Goal: Task Accomplishment & Management: Manage account settings

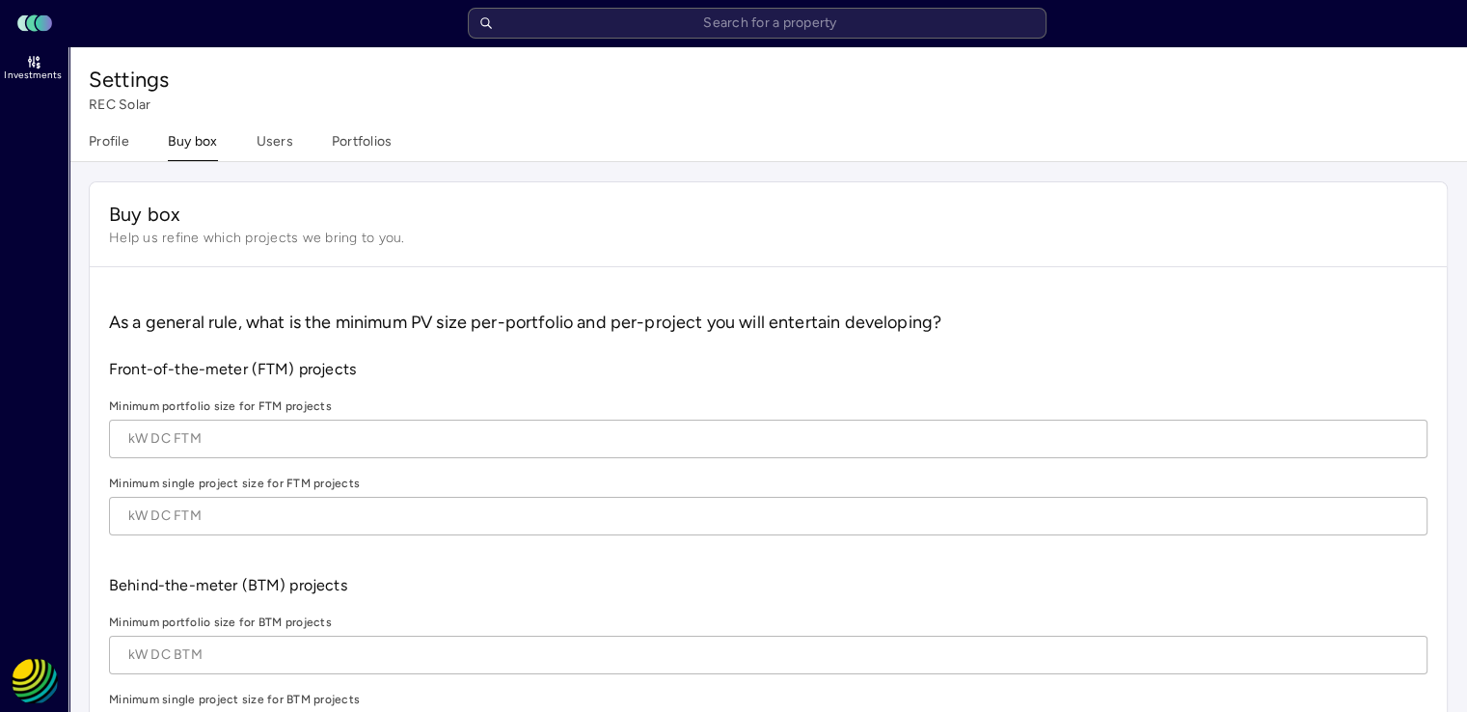
type textarea "x"
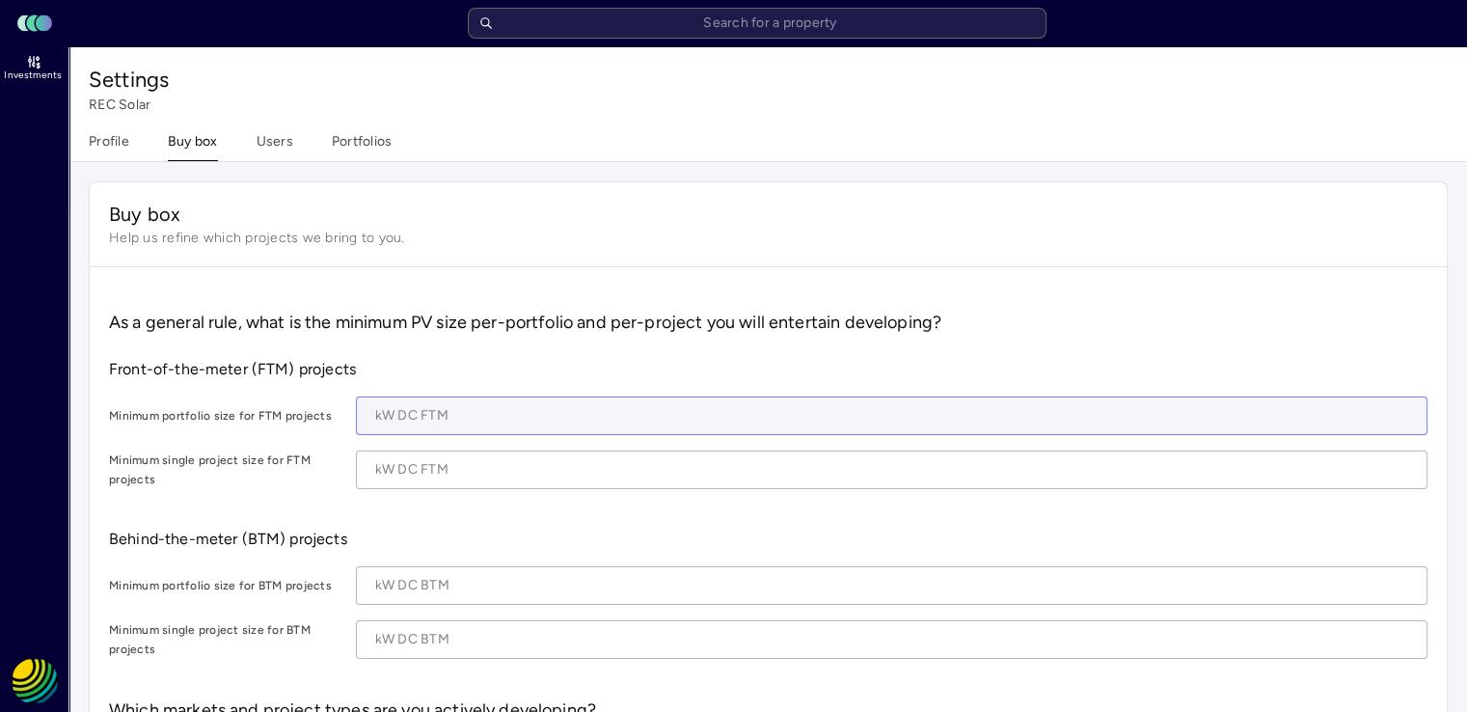
click at [444, 412] on input at bounding box center [891, 415] width 1069 height 37
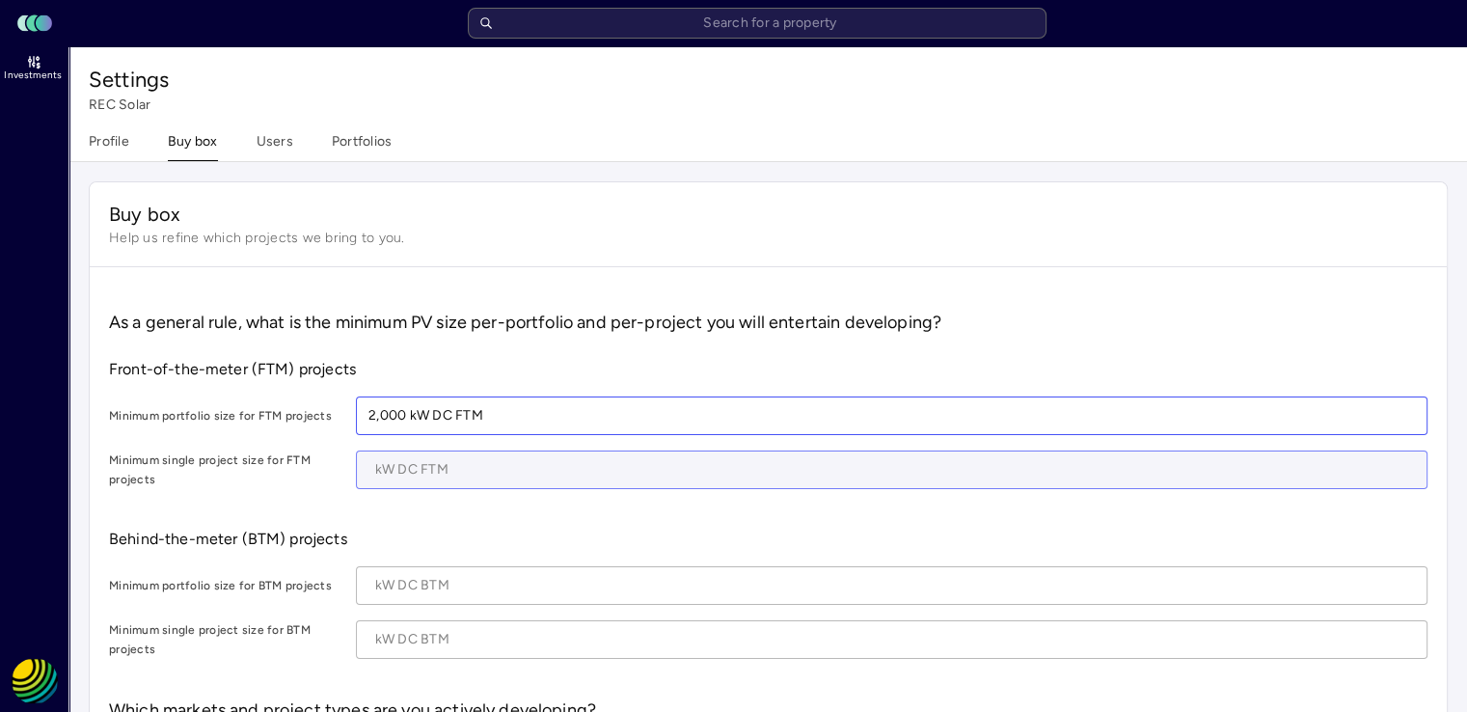
type input "2,000 kW DC FTM"
click at [380, 471] on input at bounding box center [891, 469] width 1069 height 37
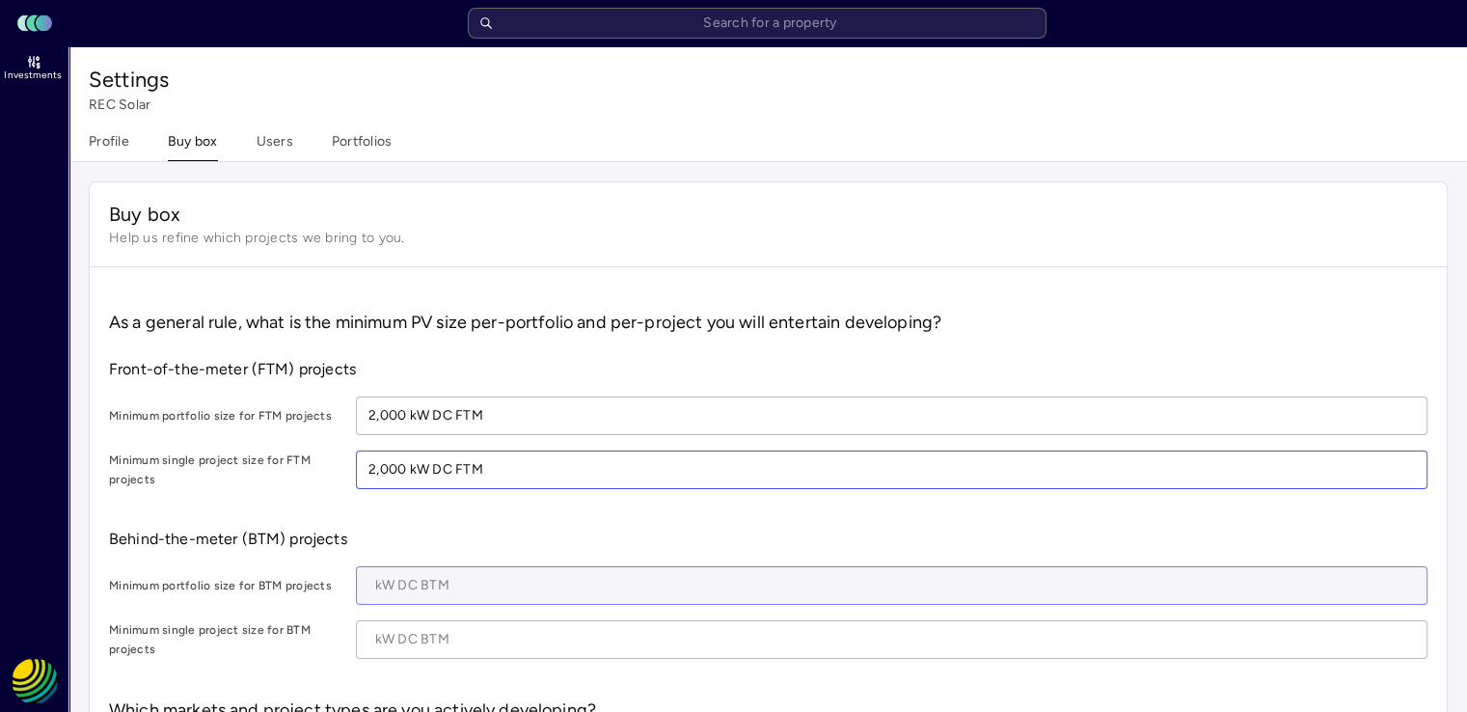
type input "2,000 kW DC FTM"
click at [424, 581] on input at bounding box center [891, 585] width 1069 height 37
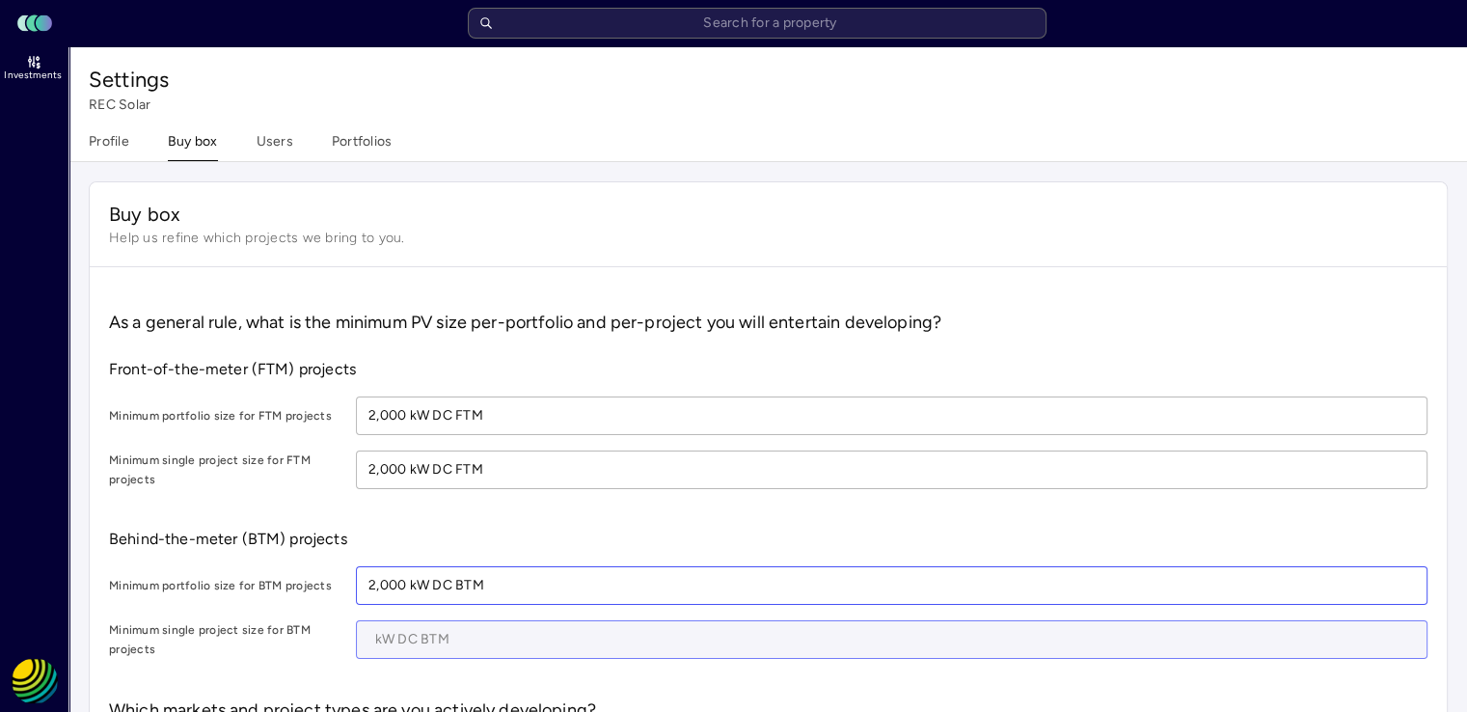
type input "2,000 kW DC BTM"
click at [377, 627] on input at bounding box center [891, 639] width 1069 height 37
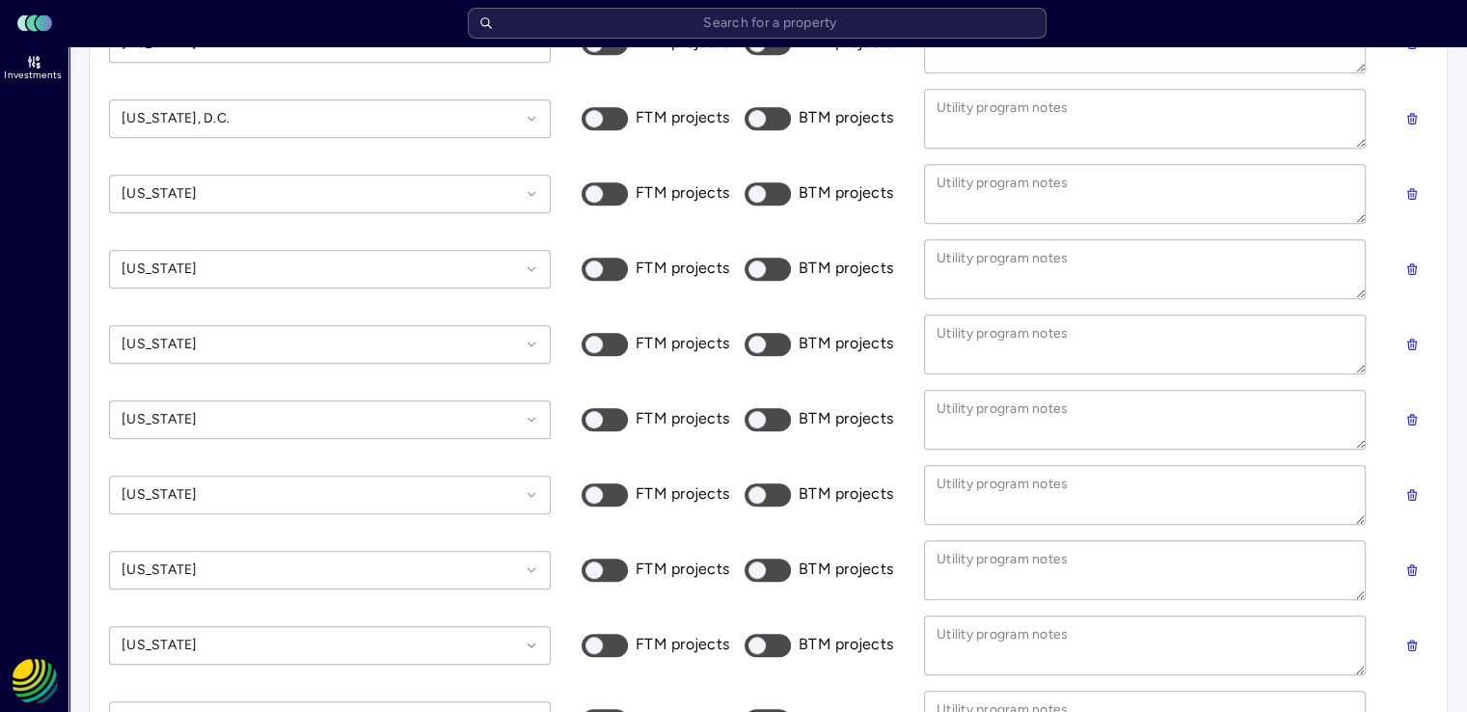
scroll to position [328, 0]
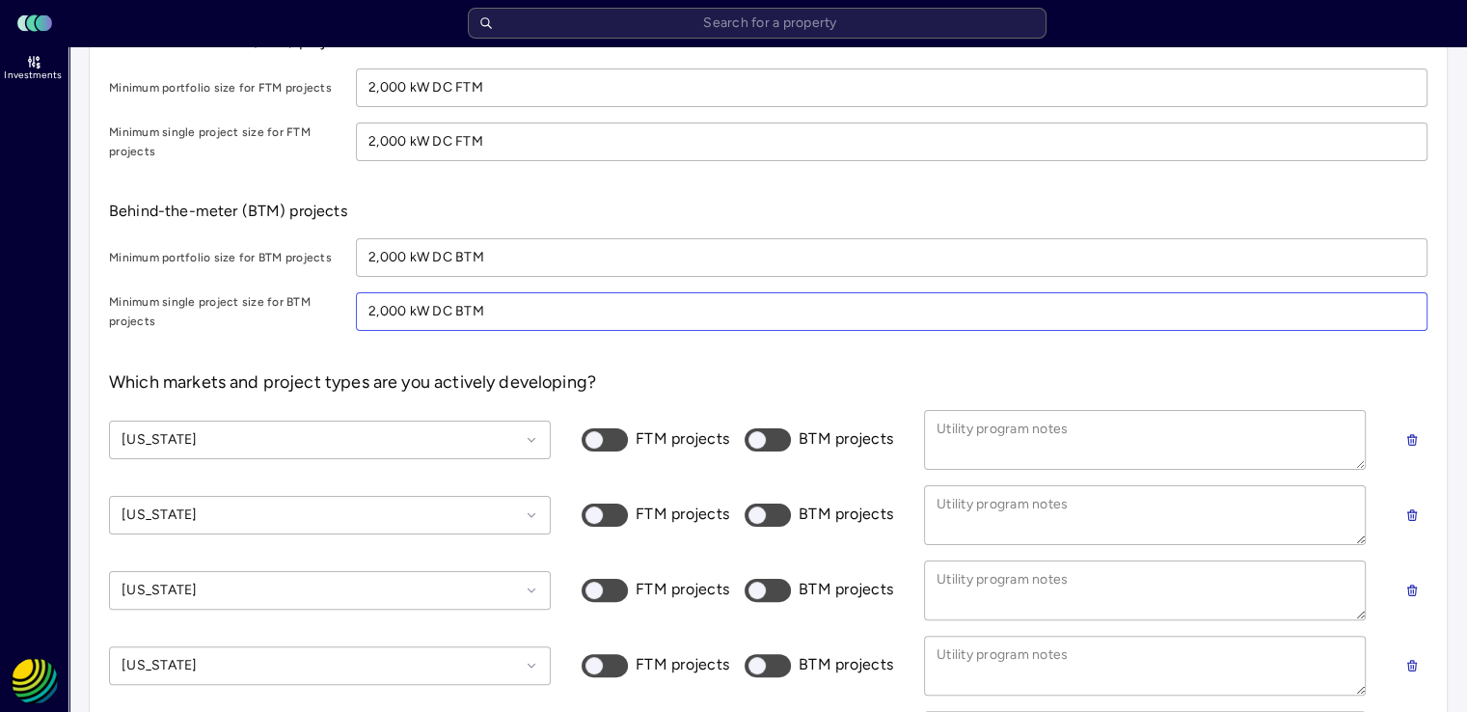
type input "2,000 kW DC BTM"
click at [617, 435] on button "FTM projects" at bounding box center [605, 439] width 46 height 23
checkbox input "true"
click at [779, 431] on button "BTM projects" at bounding box center [767, 439] width 46 height 23
checkbox input "true"
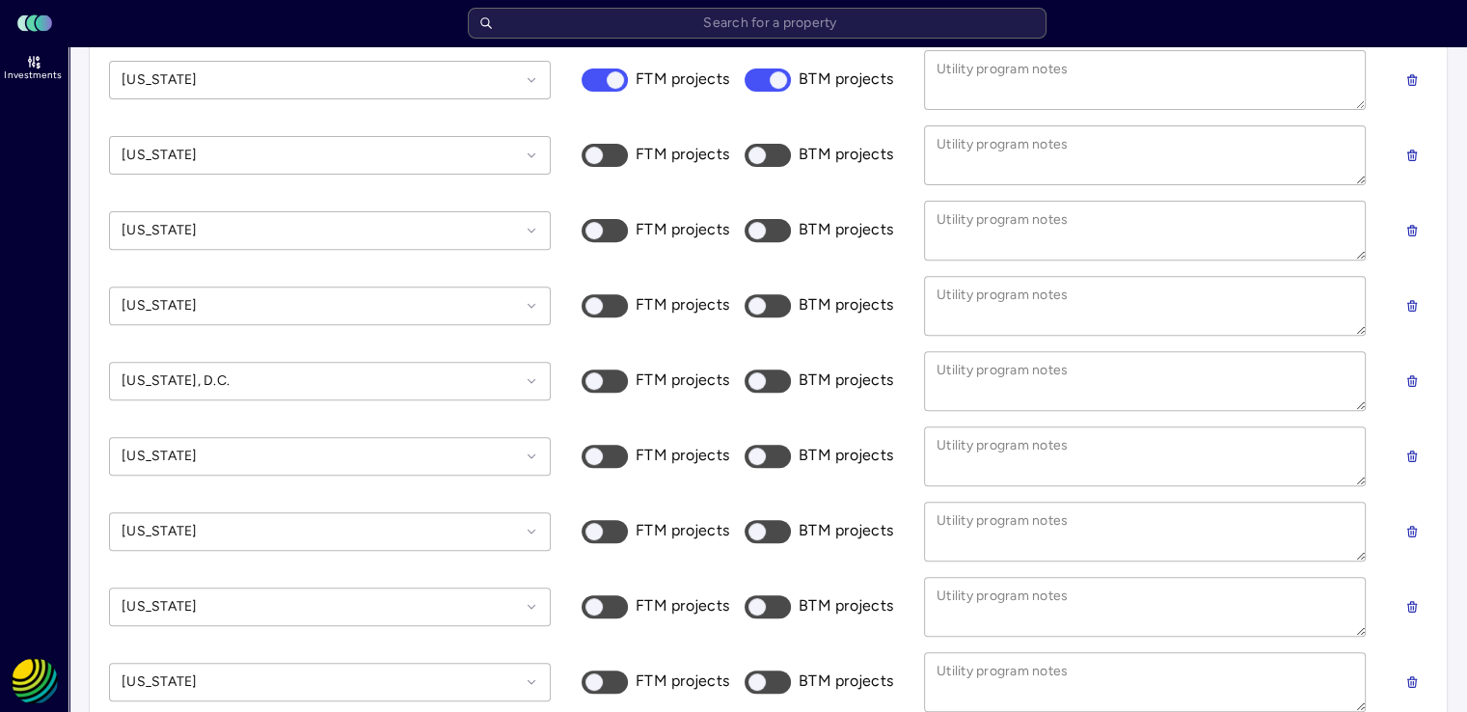
scroll to position [701, 0]
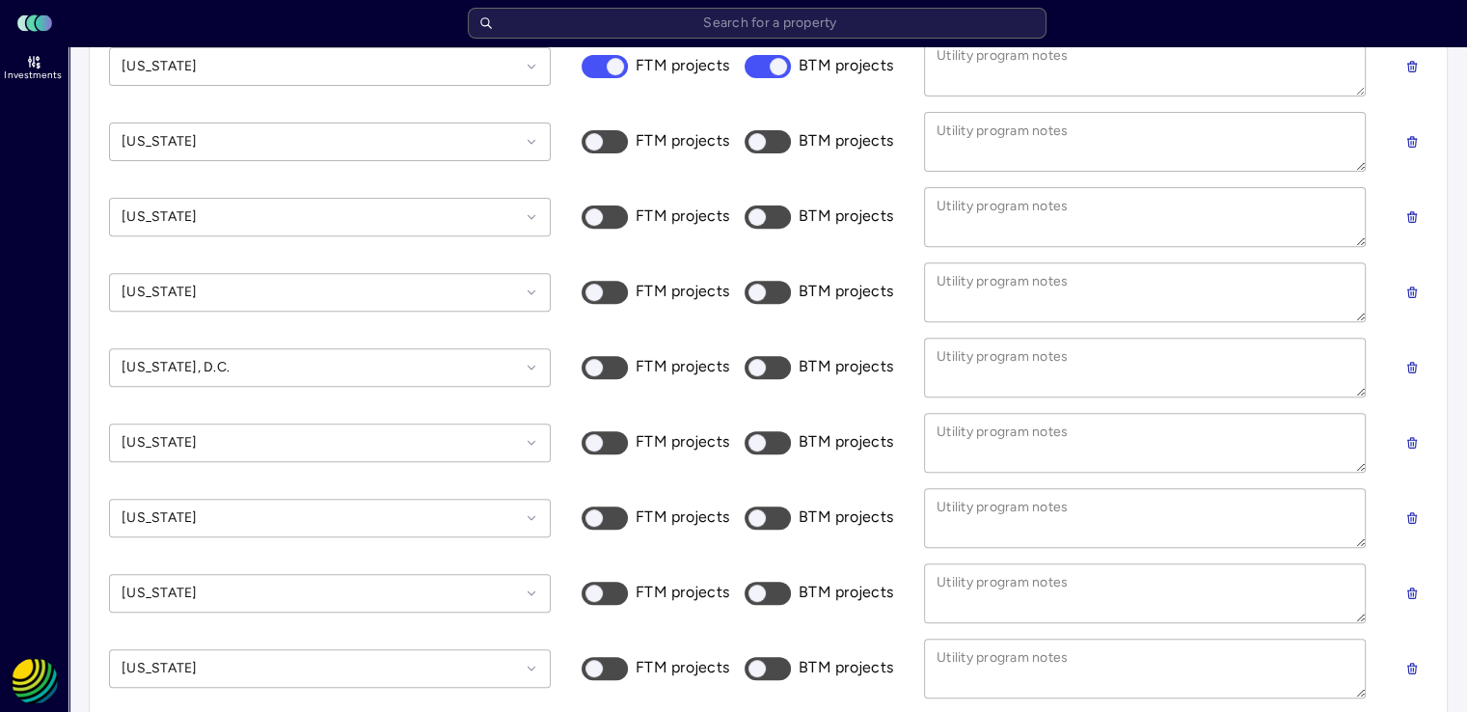
click at [610, 436] on button "FTM projects" at bounding box center [605, 442] width 46 height 23
checkbox input "true"
click at [784, 446] on button "BTM projects" at bounding box center [767, 442] width 46 height 23
checkbox input "true"
click at [608, 663] on button "FTM projects" at bounding box center [605, 668] width 46 height 23
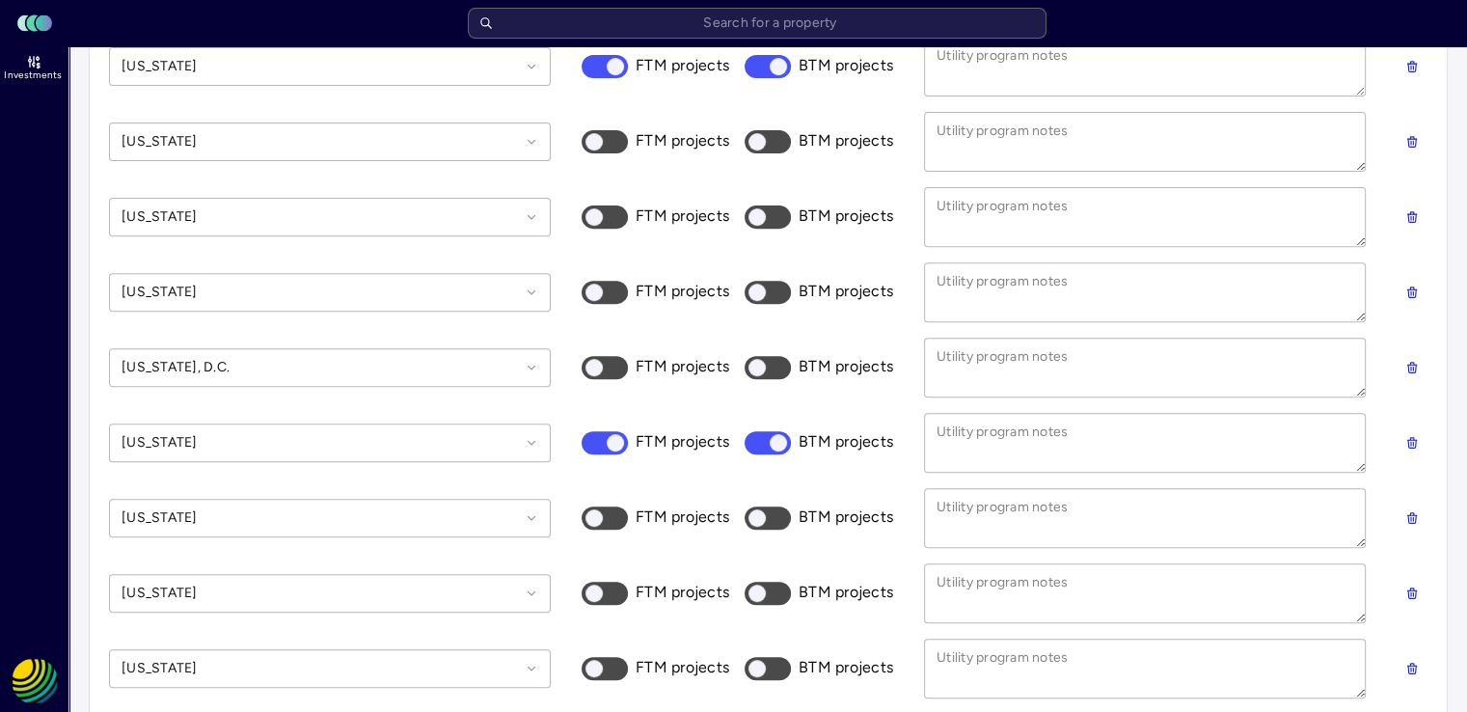
checkbox input "true"
click at [782, 657] on button "BTM projects" at bounding box center [767, 668] width 46 height 23
checkbox input "true"
click at [625, 513] on button "FTM projects" at bounding box center [605, 517] width 46 height 23
checkbox input "true"
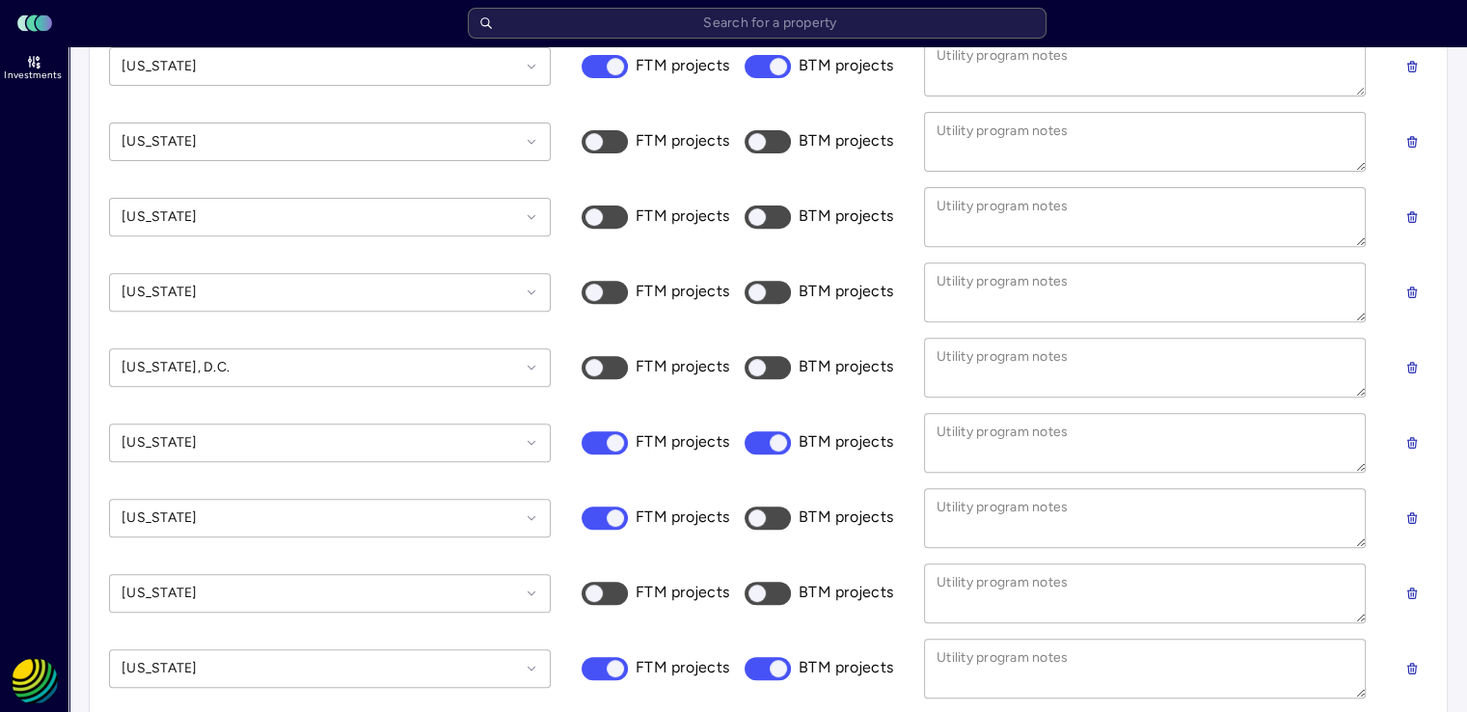
click at [787, 506] on button "BTM projects" at bounding box center [767, 517] width 46 height 23
checkbox input "true"
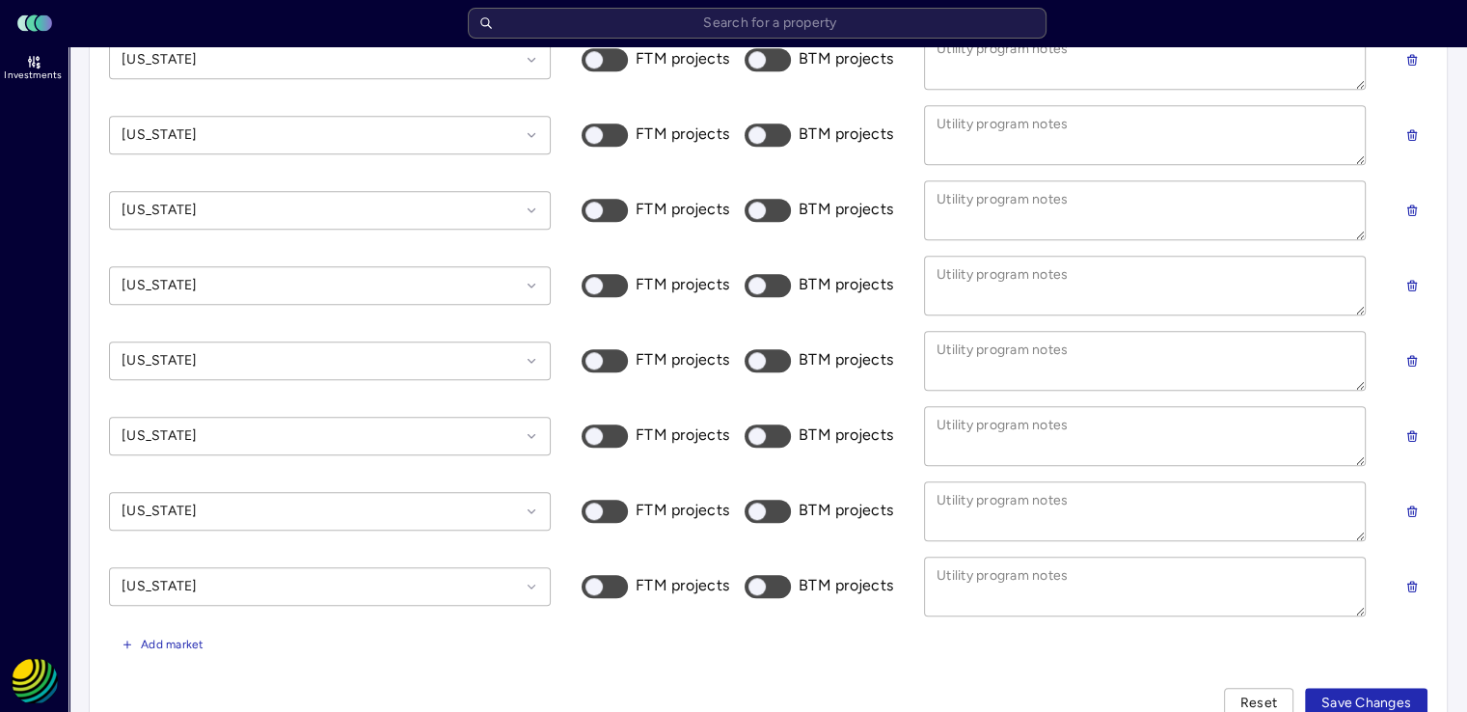
scroll to position [1572, 0]
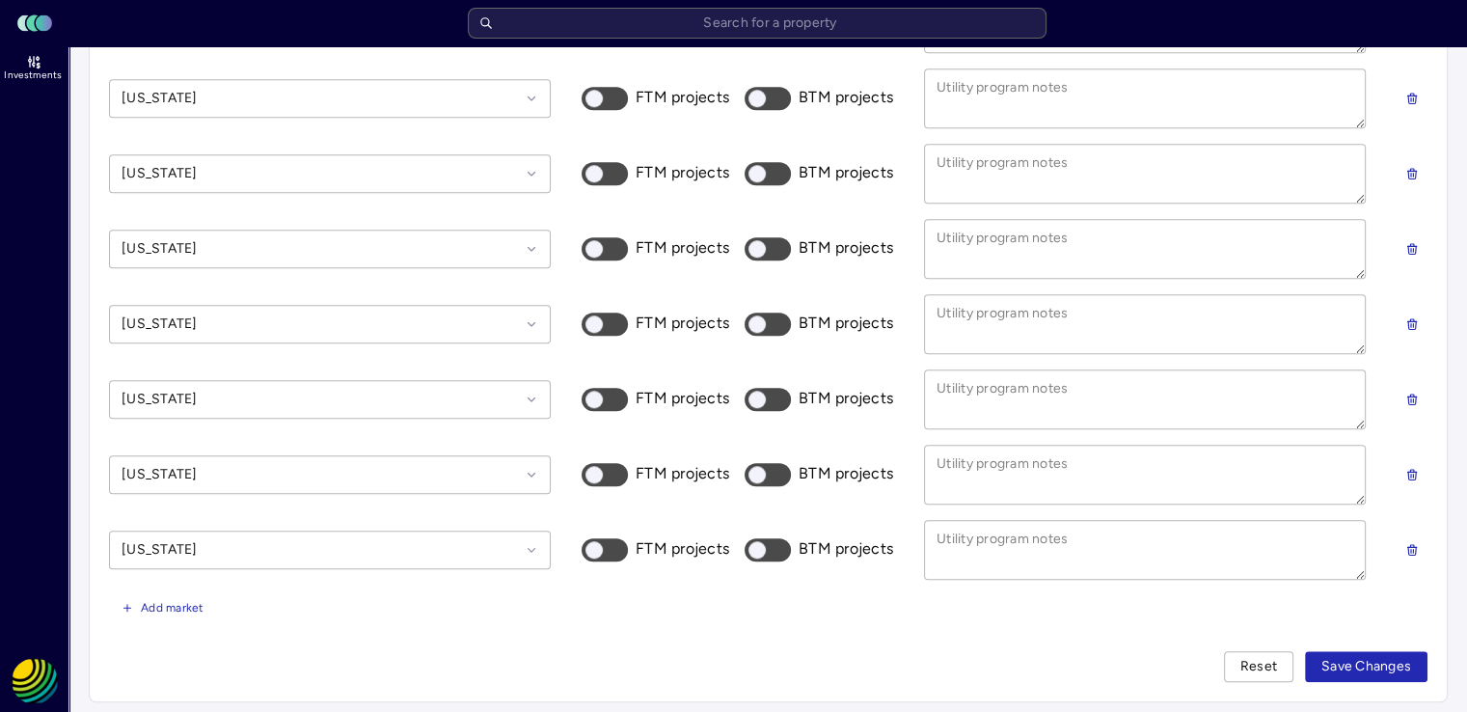
click at [621, 91] on button "FTM projects" at bounding box center [605, 98] width 46 height 23
checkbox input "true"
click at [777, 99] on button "BTM projects" at bounding box center [767, 98] width 46 height 23
checkbox input "true"
click at [1370, 663] on span "Save Changes" at bounding box center [1366, 666] width 90 height 21
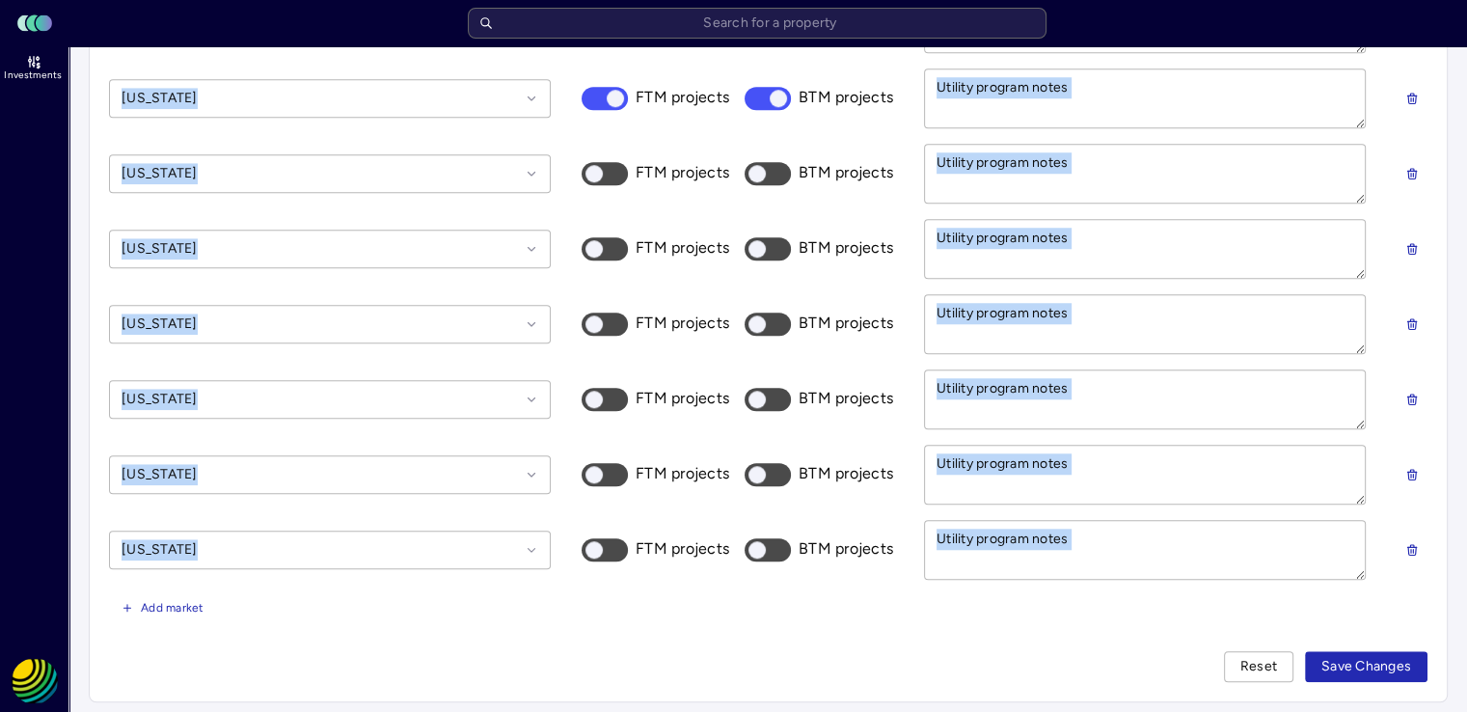
drag, startPoint x: 112, startPoint y: 197, endPoint x: 1153, endPoint y: 608, distance: 1119.6
copy div "Buy box Help us refine which projects we bring to you. As a general rule, what …"
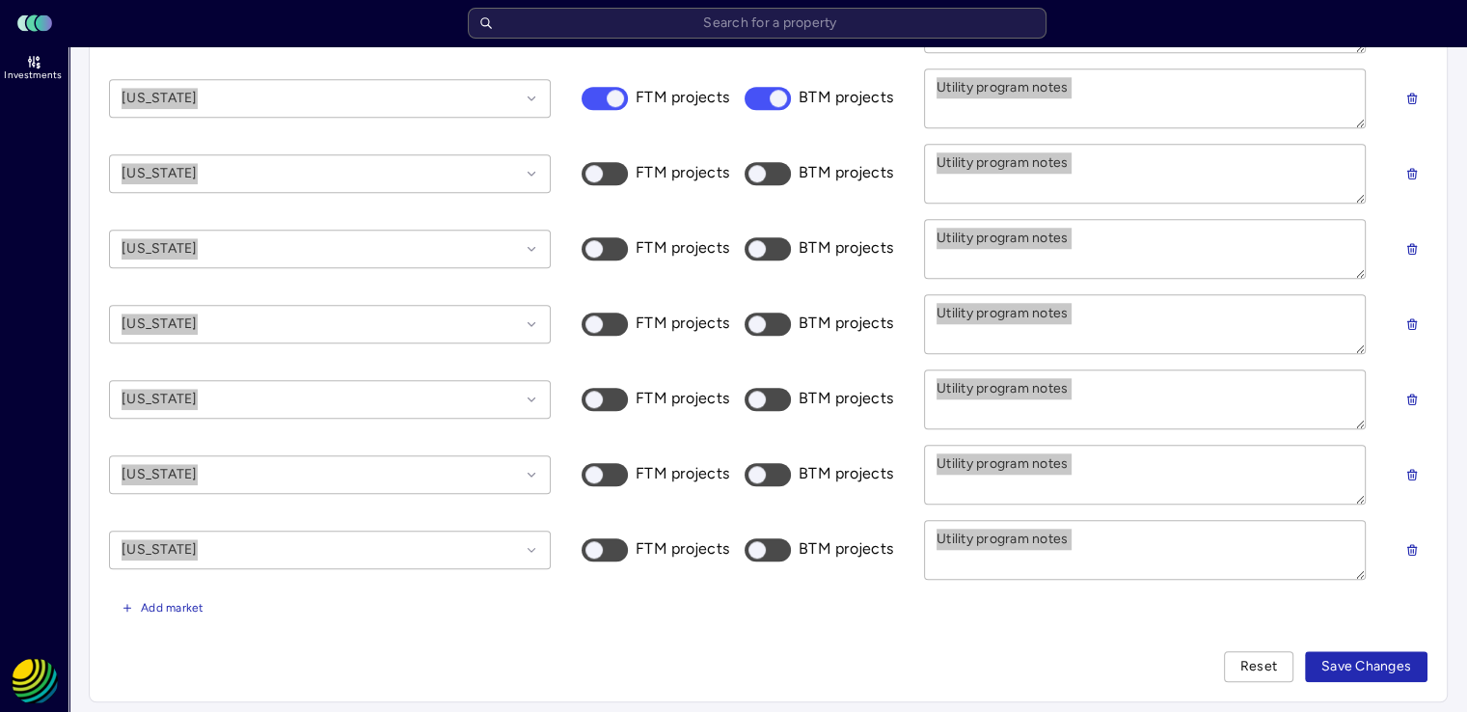
type textarea "x"
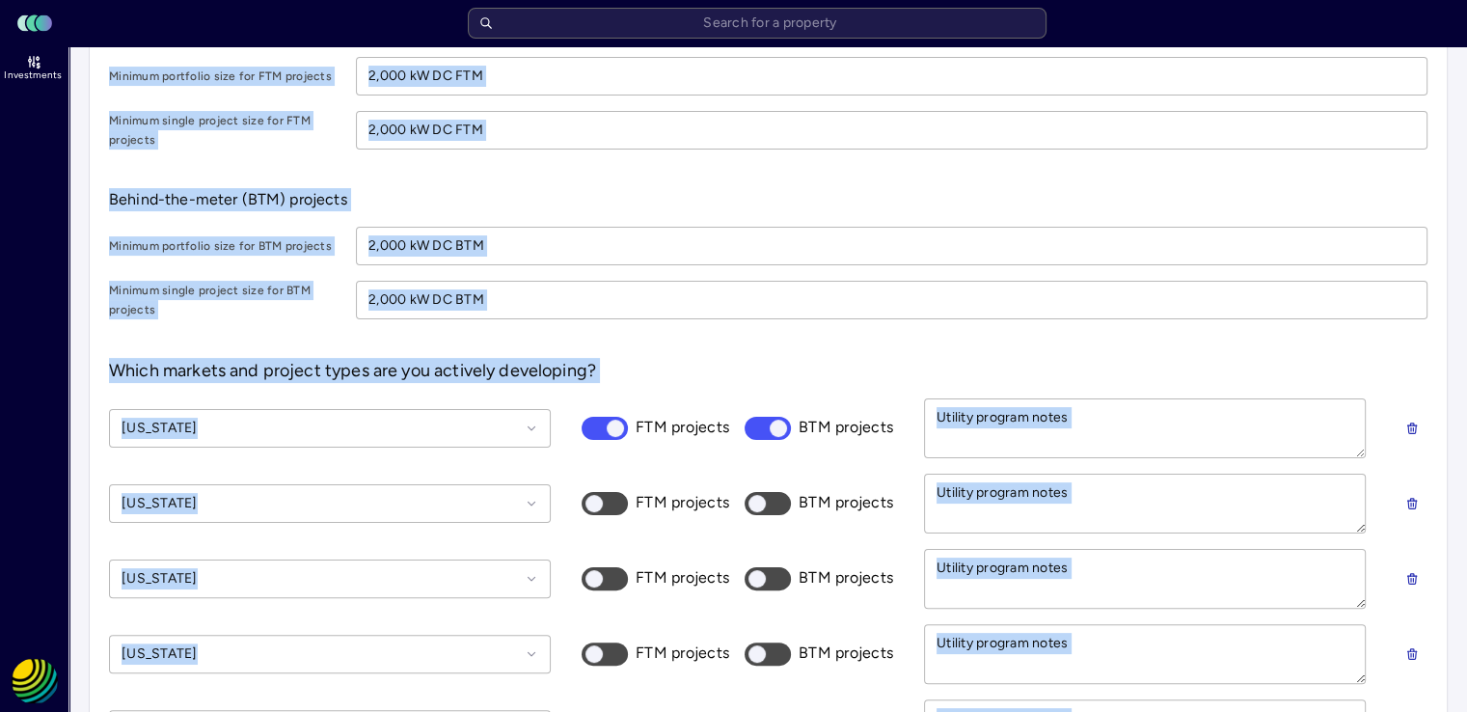
scroll to position [338, 0]
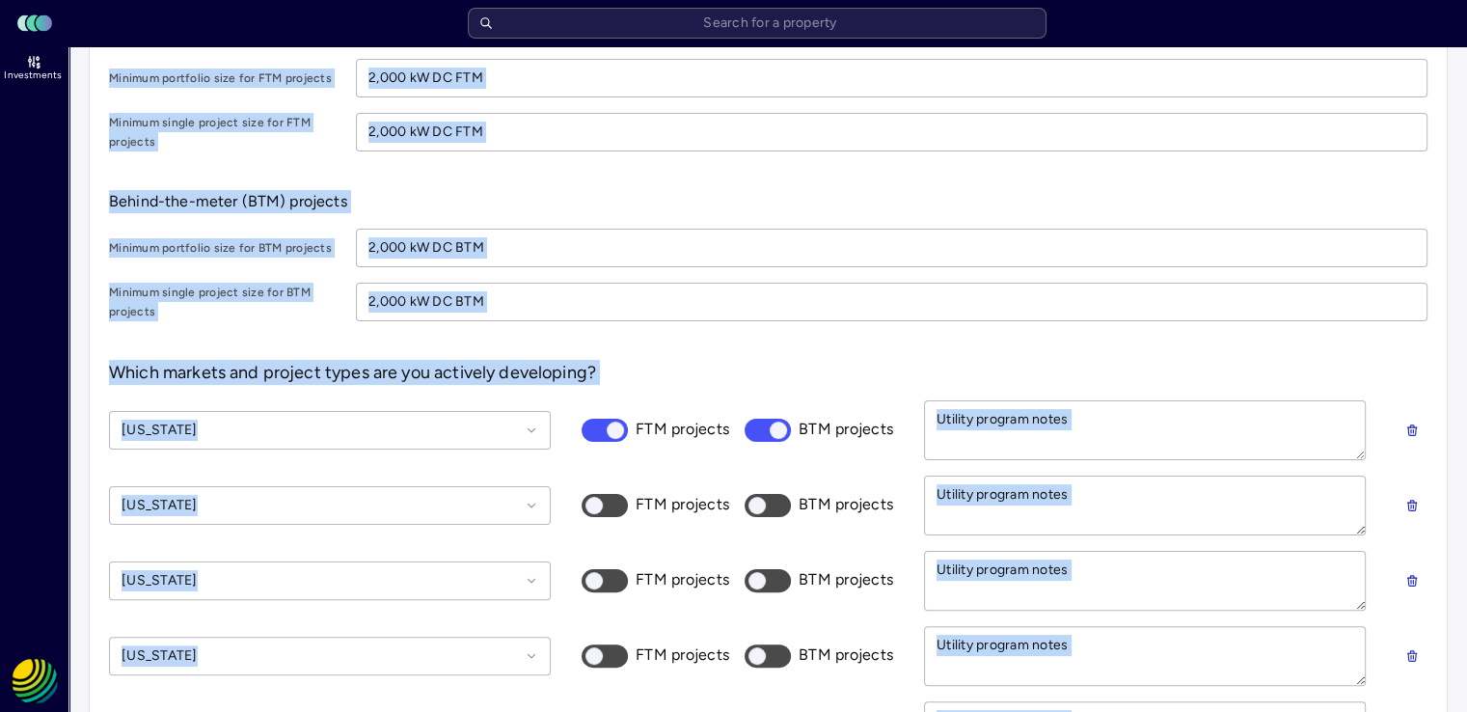
click at [1265, 176] on div "As a general rule, what is the minimum PV size per-portfolio and per-project yo…" at bounding box center [768, 146] width 1318 height 349
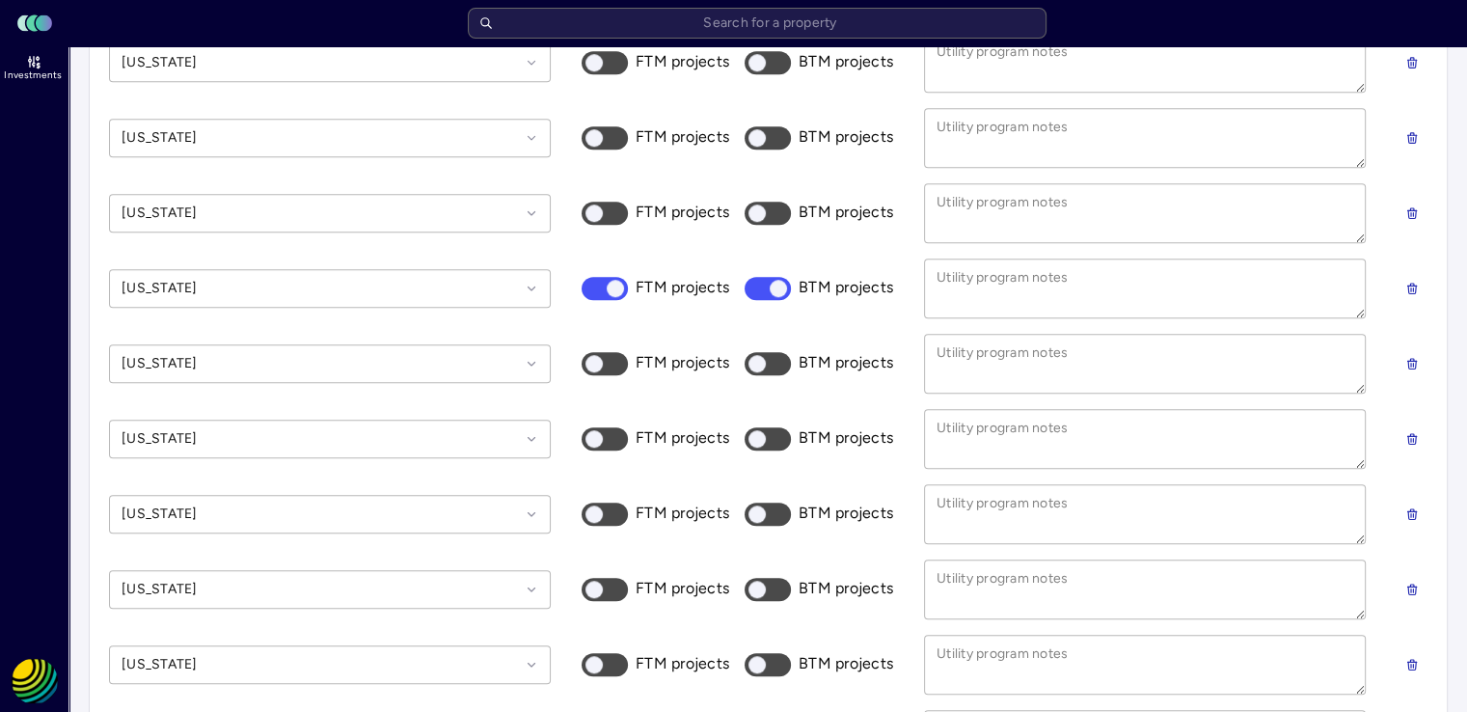
scroll to position [1458, 0]
click at [618, 132] on button "FTM projects" at bounding box center [605, 136] width 46 height 23
checkbox input "true"
click at [771, 125] on button "BTM projects" at bounding box center [767, 136] width 46 height 23
checkbox input "true"
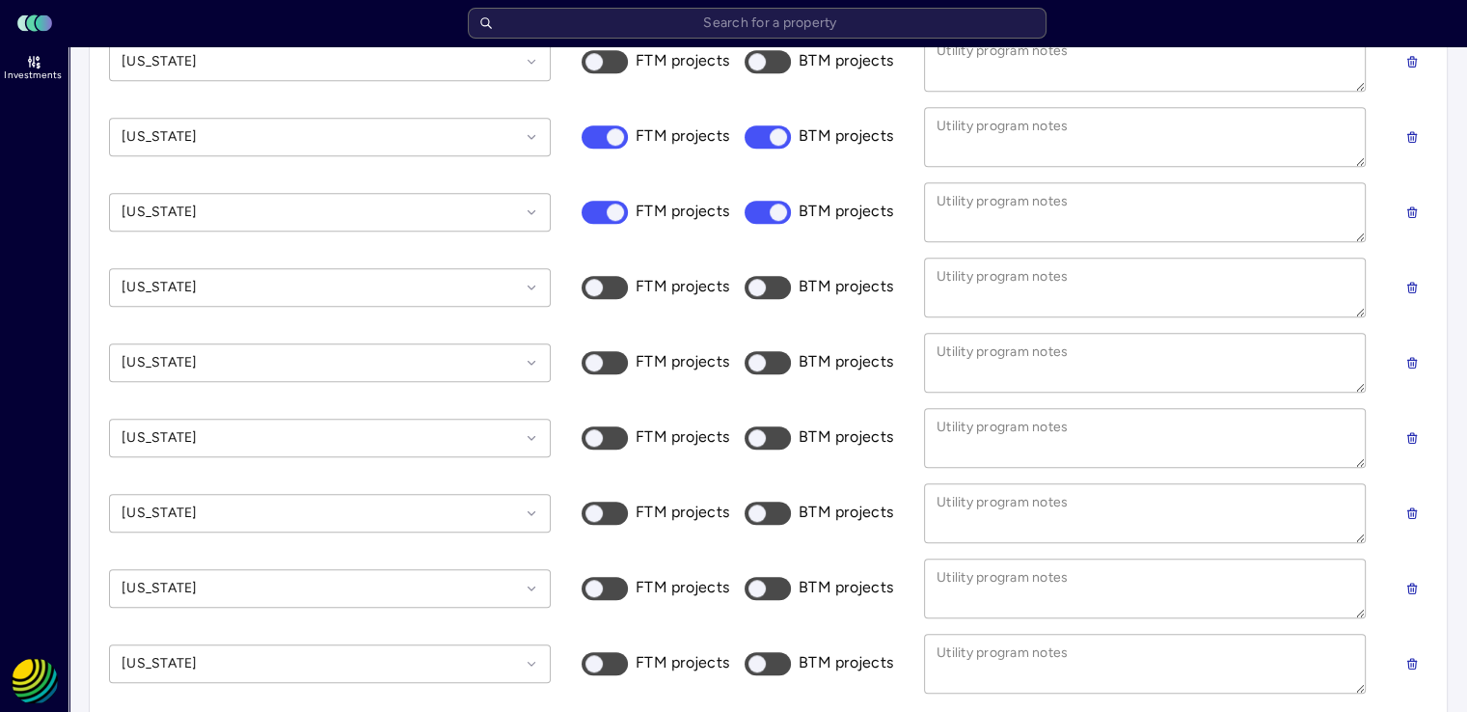
scroll to position [1572, 0]
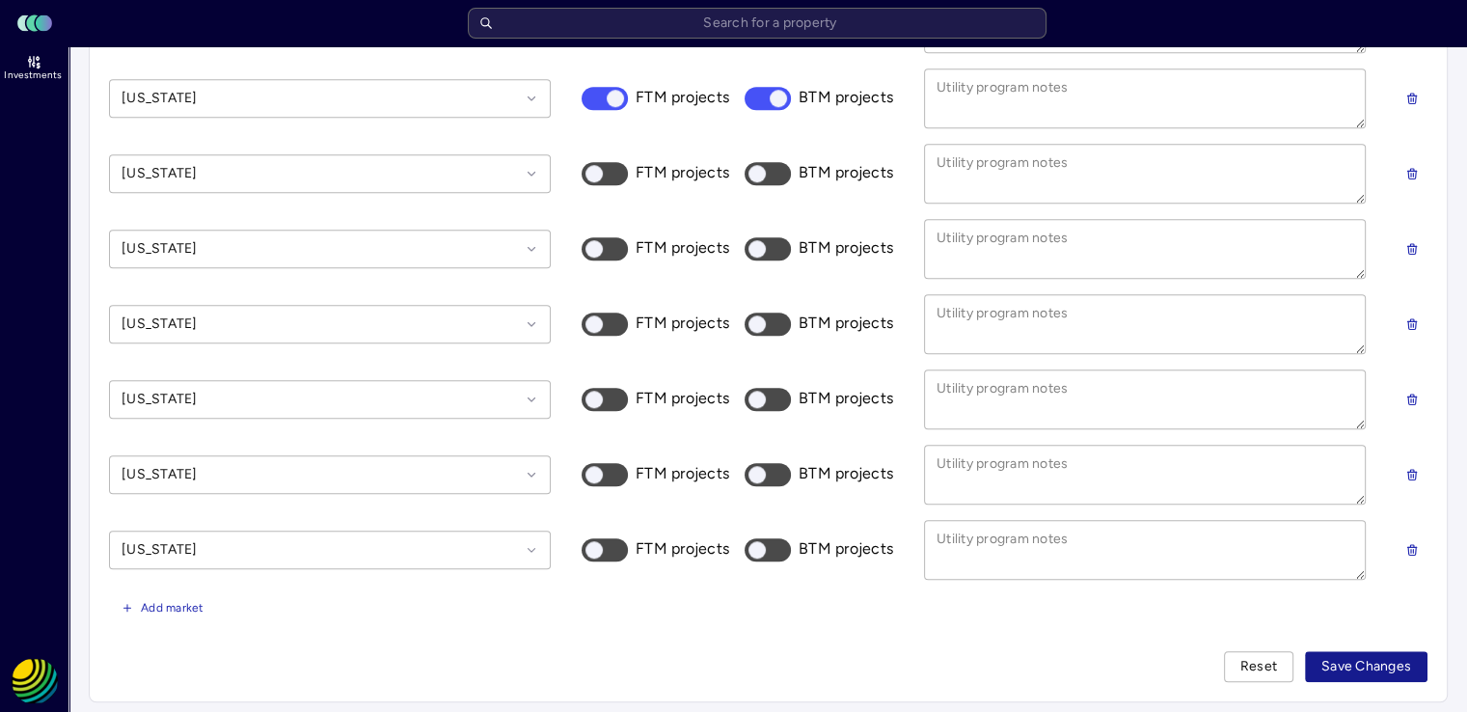
click at [1381, 661] on span "Save Changes" at bounding box center [1366, 666] width 90 height 21
type textarea "x"
